Goal: Check status: Check status

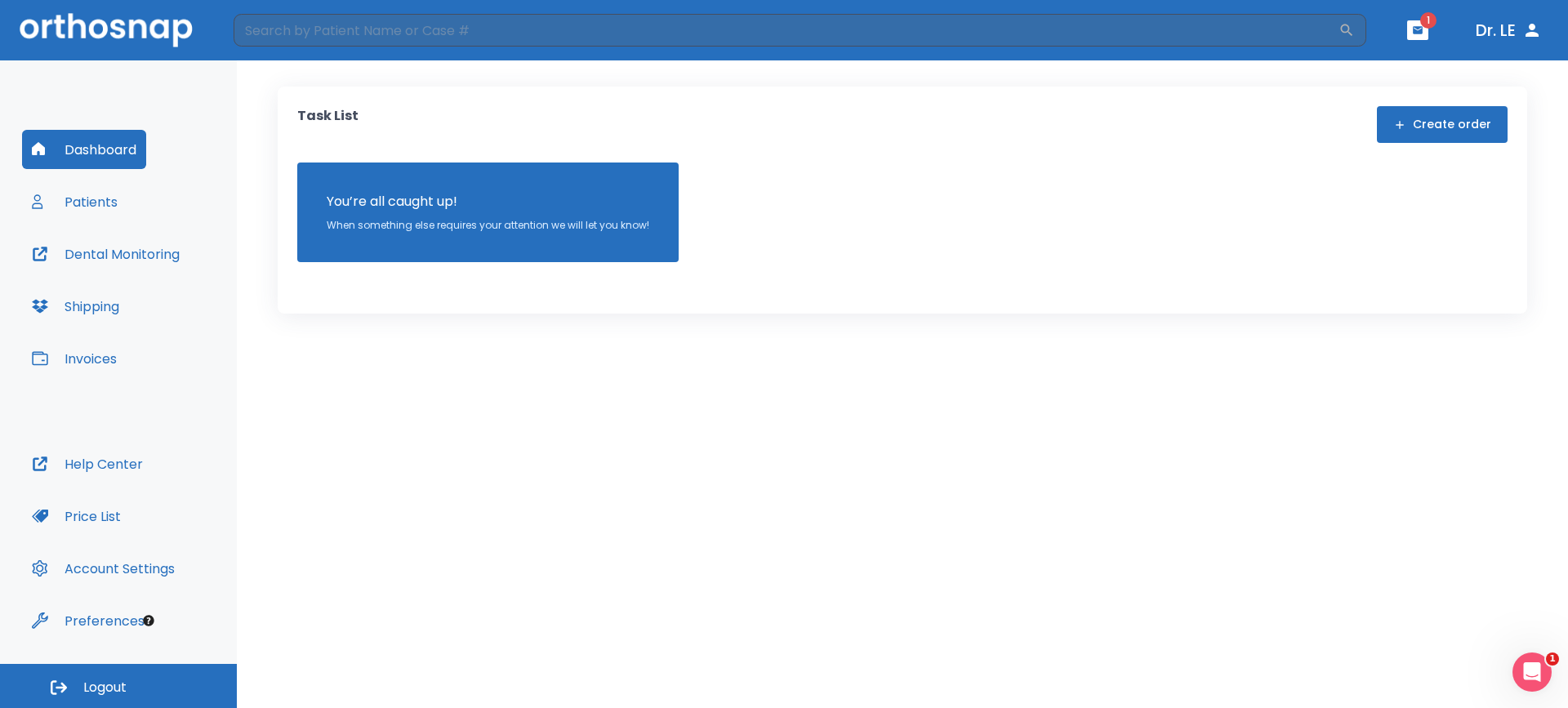
click at [76, 259] on button "Dental Monitoring" at bounding box center [106, 253] width 168 height 39
click at [95, 199] on button "Patients" at bounding box center [74, 201] width 105 height 39
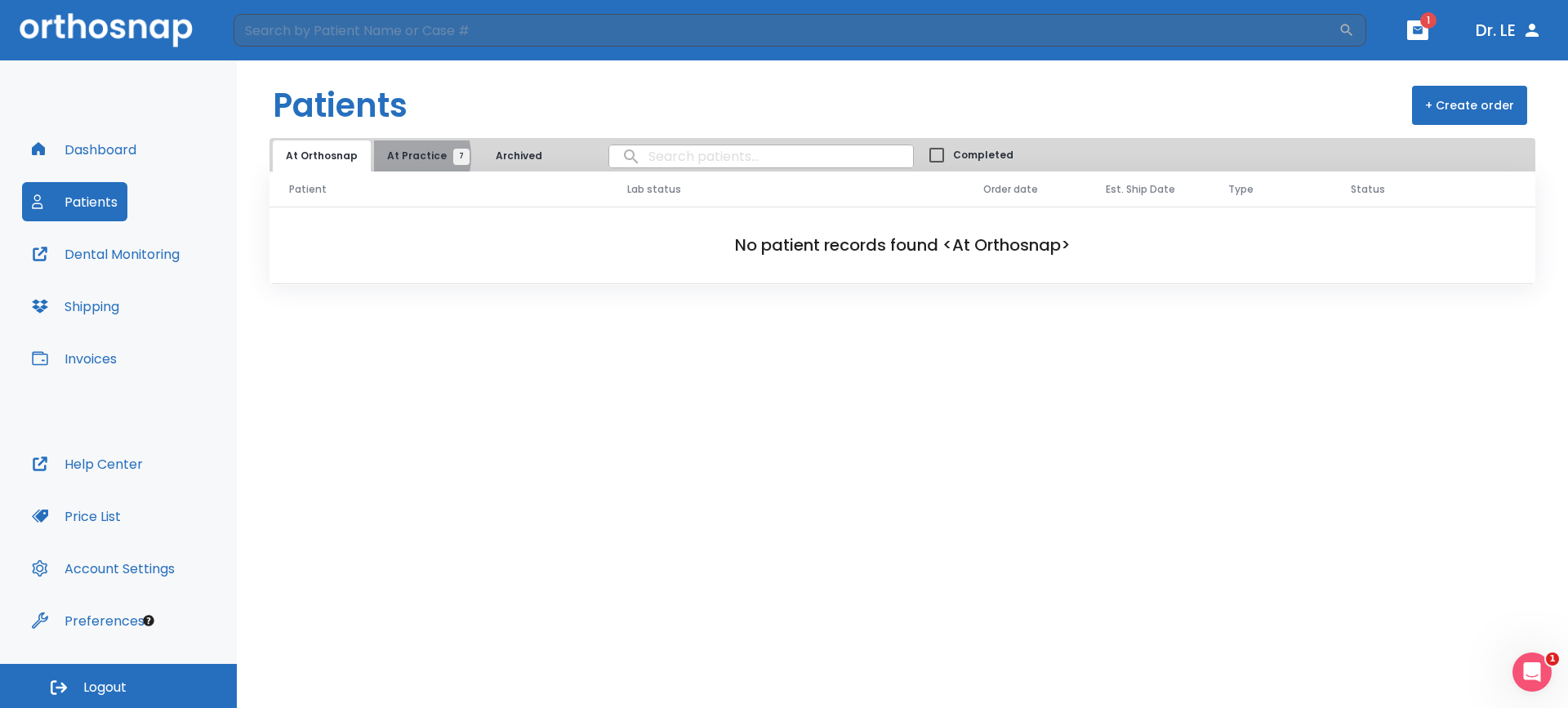
click at [392, 157] on span "At Practice 7" at bounding box center [424, 155] width 74 height 15
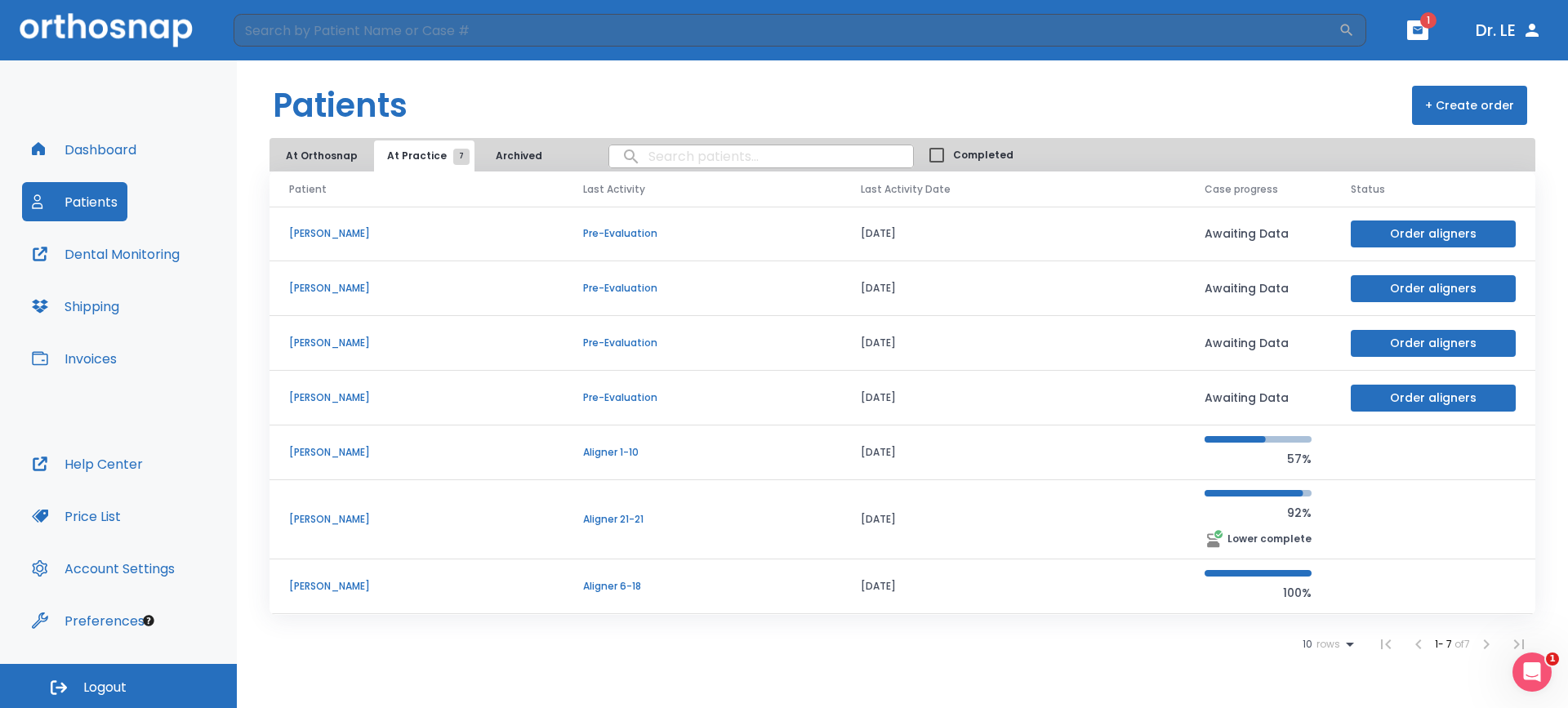
click at [344, 521] on p "Adriana Garcia" at bounding box center [416, 519] width 254 height 15
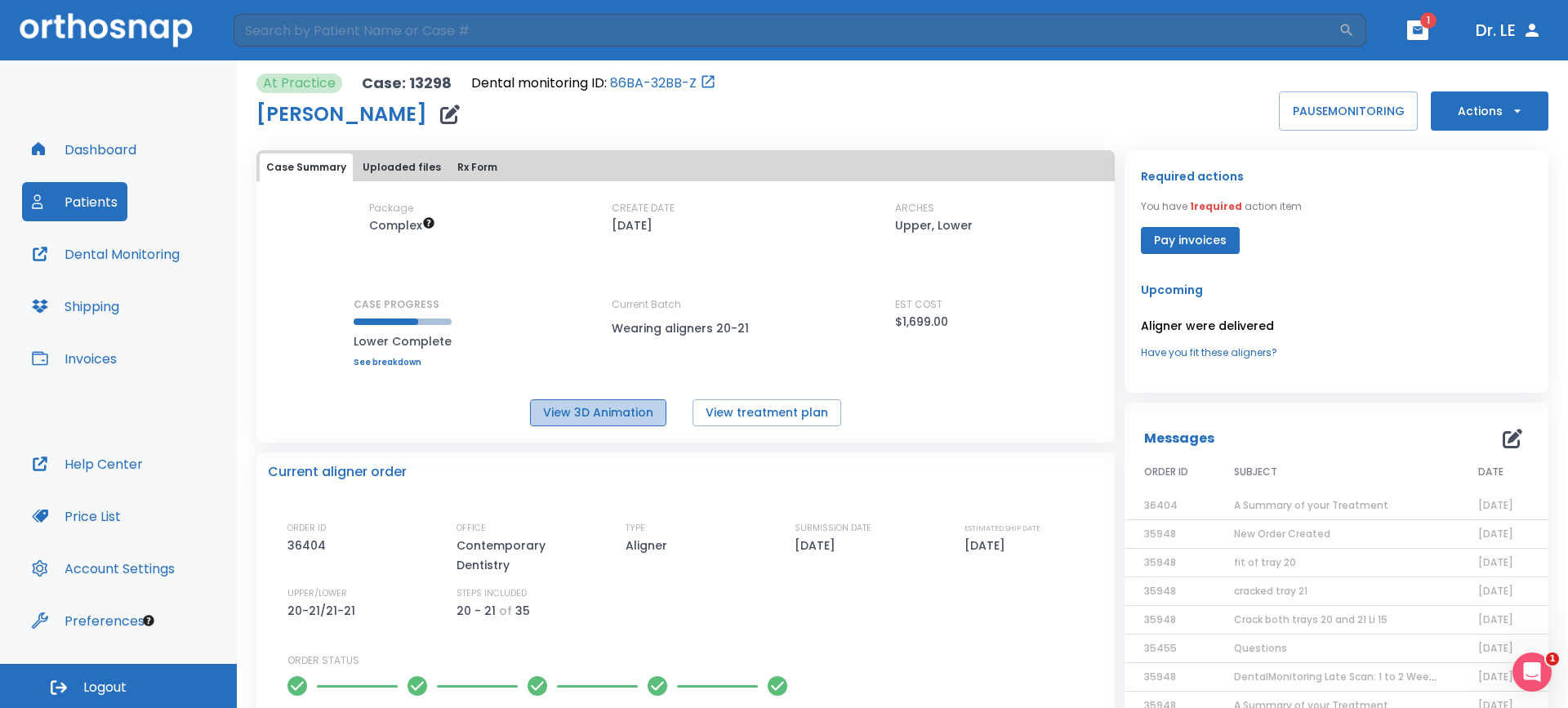
click at [595, 412] on button "View 3D Animation" at bounding box center [598, 412] width 136 height 27
click at [625, 89] on link "86BA-32BB-Z" at bounding box center [654, 83] width 87 height 19
